Goal: Navigation & Orientation: Find specific page/section

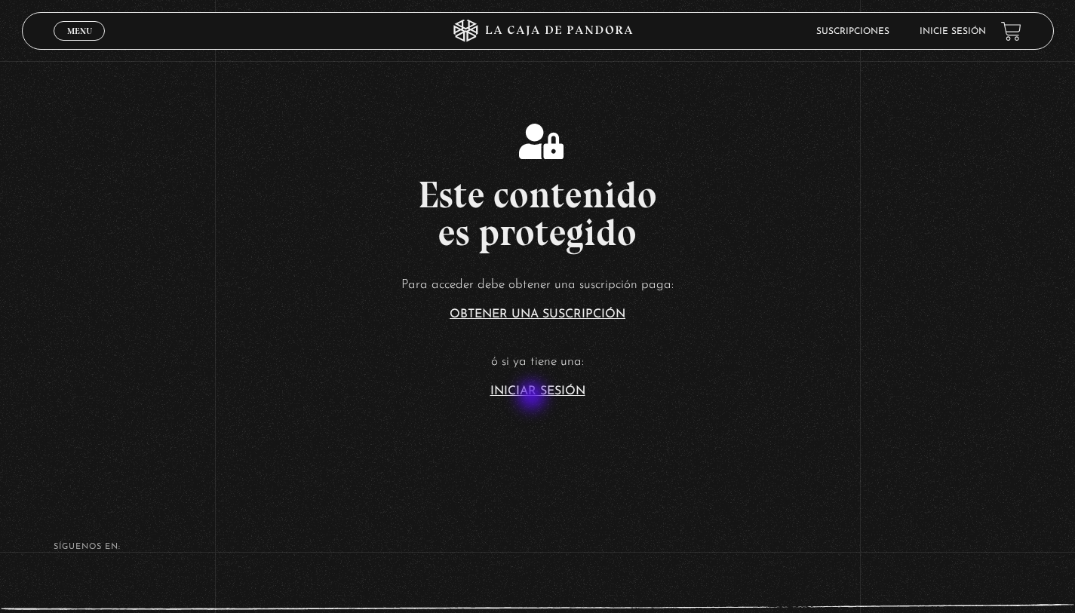
click at [533, 398] on section "Este contenido es protegido Para acceder debe obtener una suscripción paga: Obt…" at bounding box center [537, 245] width 1075 height 490
click at [544, 386] on link "Iniciar Sesión" at bounding box center [537, 392] width 95 height 12
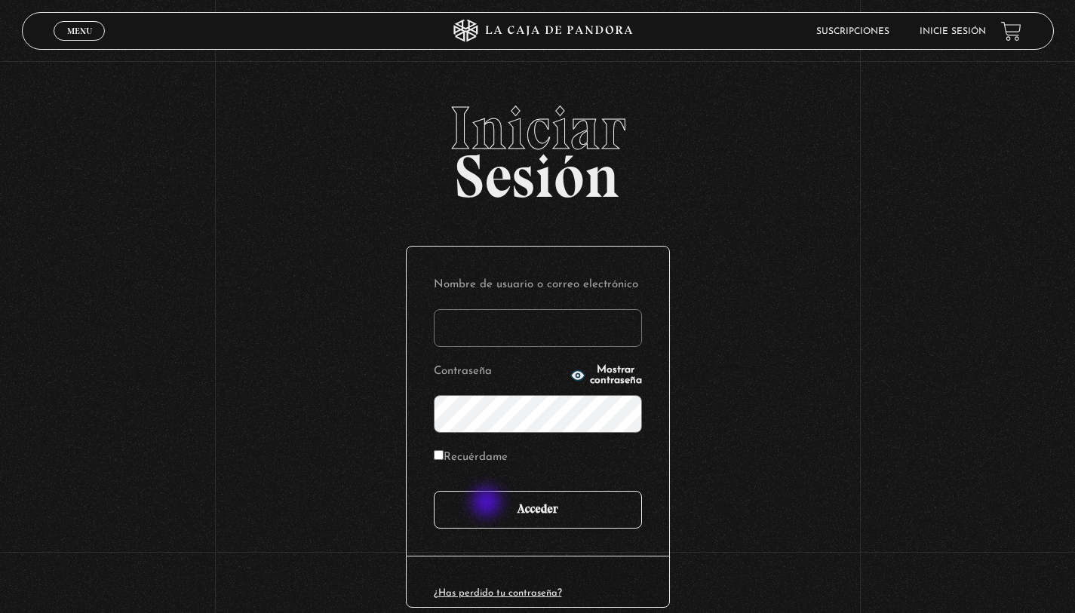
type input "r.rosibel@gmail.com"
click at [489, 508] on input "Acceder" at bounding box center [538, 510] width 208 height 38
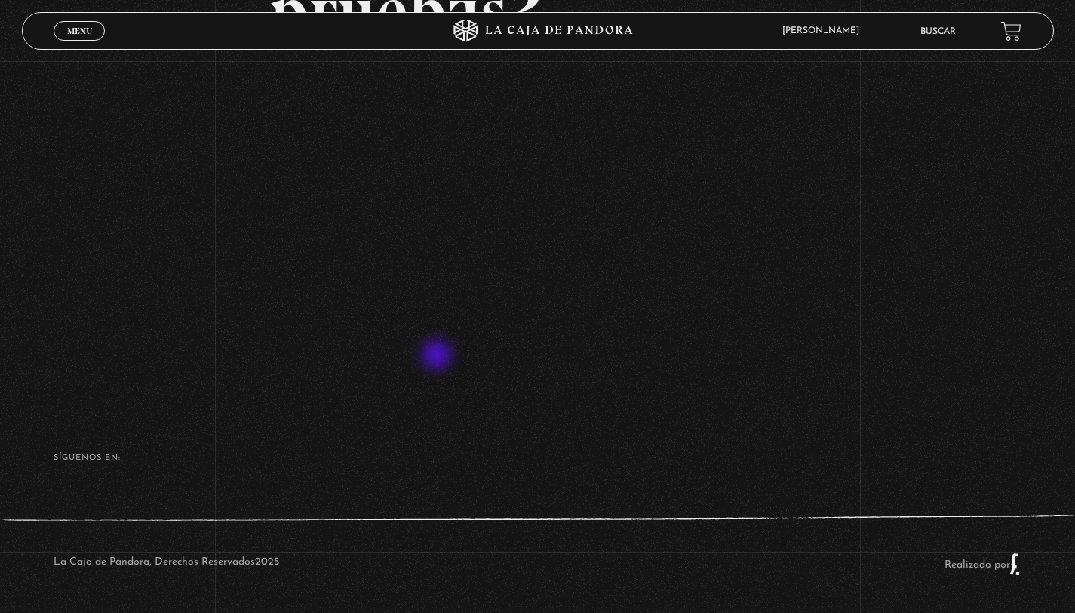
scroll to position [265, 0]
